Goal: Task Accomplishment & Management: Manage account settings

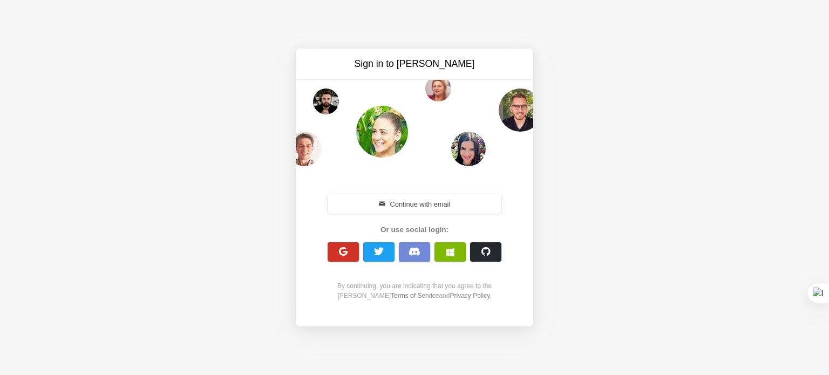
click at [341, 254] on span "button" at bounding box center [343, 252] width 10 height 10
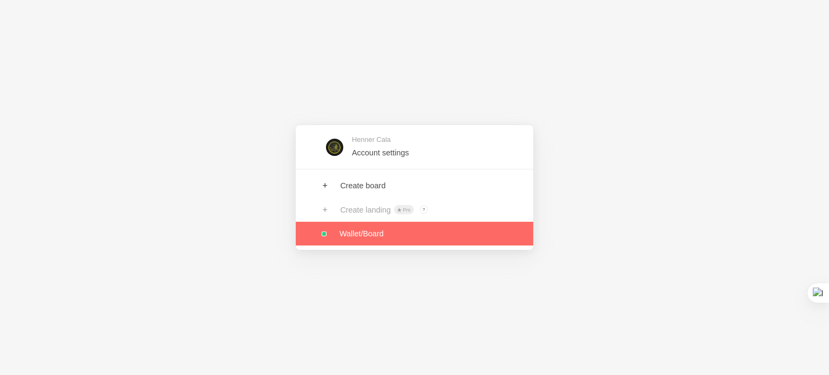
click at [372, 232] on link at bounding box center [414, 234] width 237 height 24
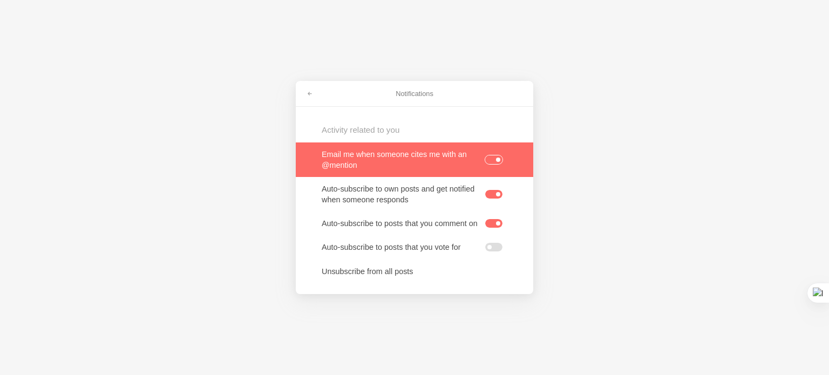
click at [494, 158] on label at bounding box center [493, 159] width 17 height 9
click at [0, 0] on input "checkbox" at bounding box center [0, 0] width 0 height 0
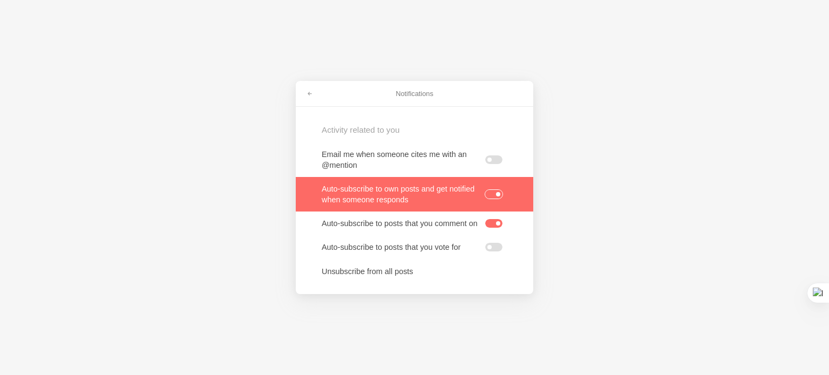
click at [490, 191] on label at bounding box center [493, 194] width 17 height 9
click at [0, 0] on input "checkbox" at bounding box center [0, 0] width 0 height 0
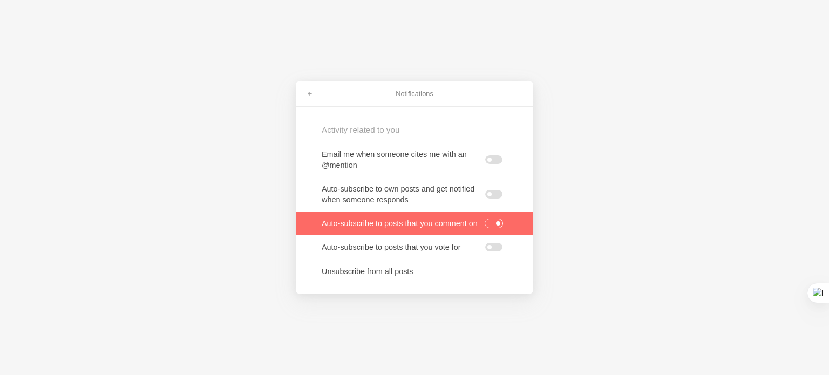
click at [488, 219] on div at bounding box center [494, 224] width 18 height 10
click at [488, 222] on label at bounding box center [493, 223] width 17 height 9
click at [0, 0] on input "checkbox" at bounding box center [0, 0] width 0 height 0
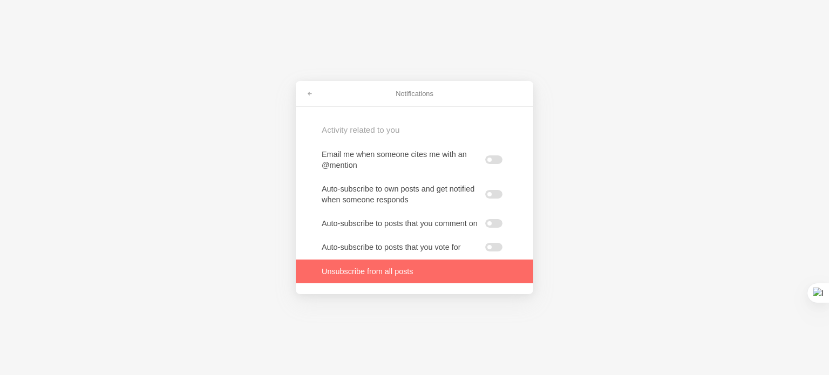
click at [371, 276] on link at bounding box center [414, 272] width 237 height 24
